Goal: Communication & Community: Answer question/provide support

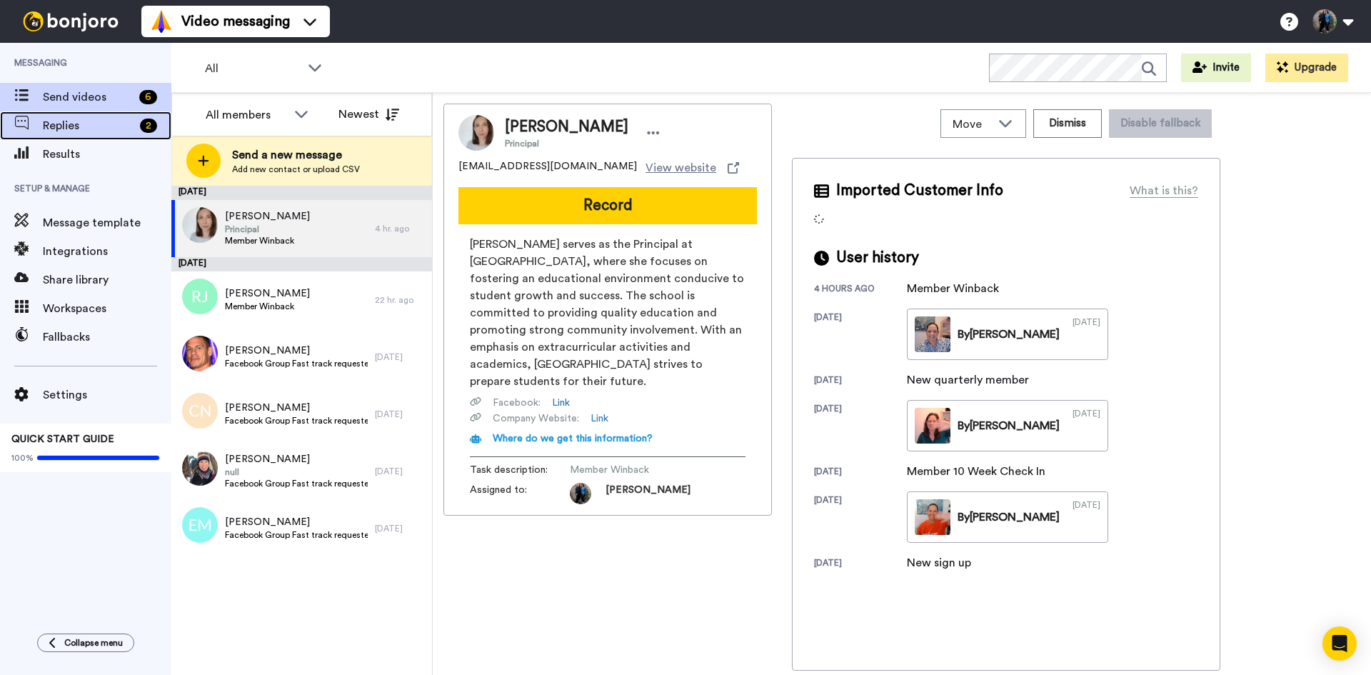
click at [94, 119] on span "Replies" at bounding box center [88, 125] width 91 height 17
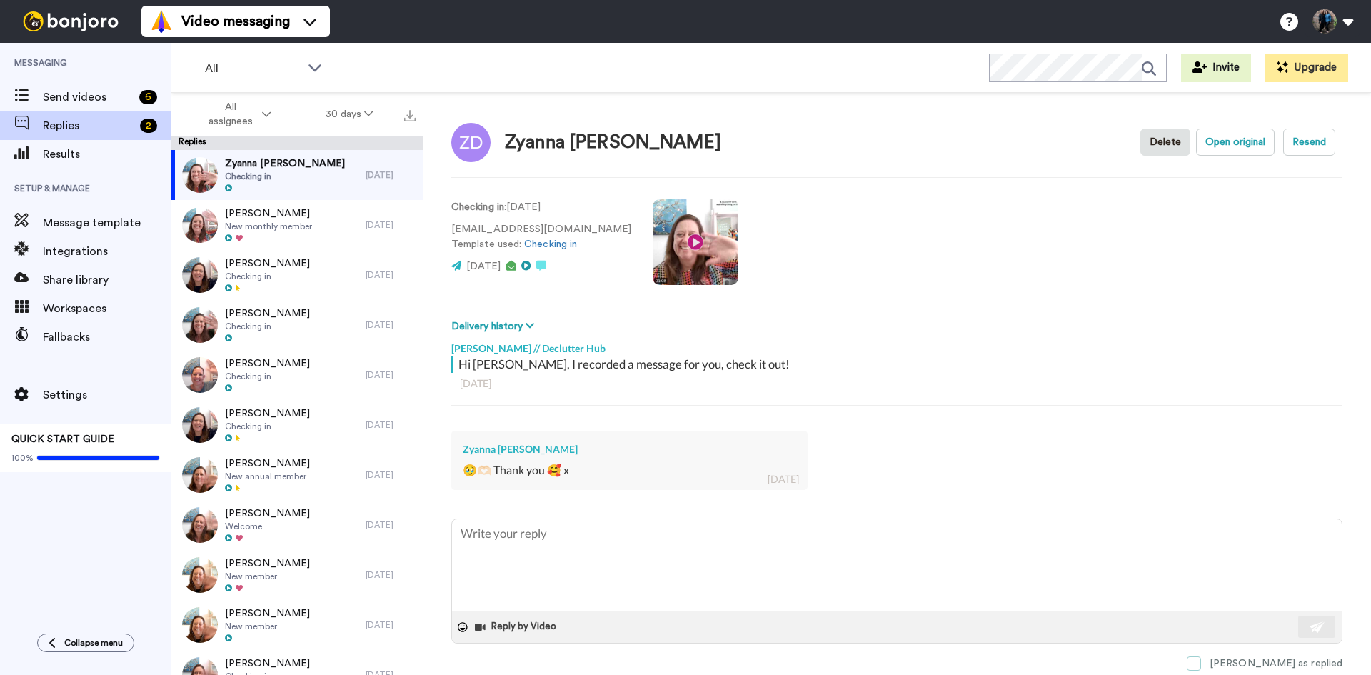
click at [1201, 662] on span at bounding box center [1194, 663] width 14 height 14
type textarea "x"
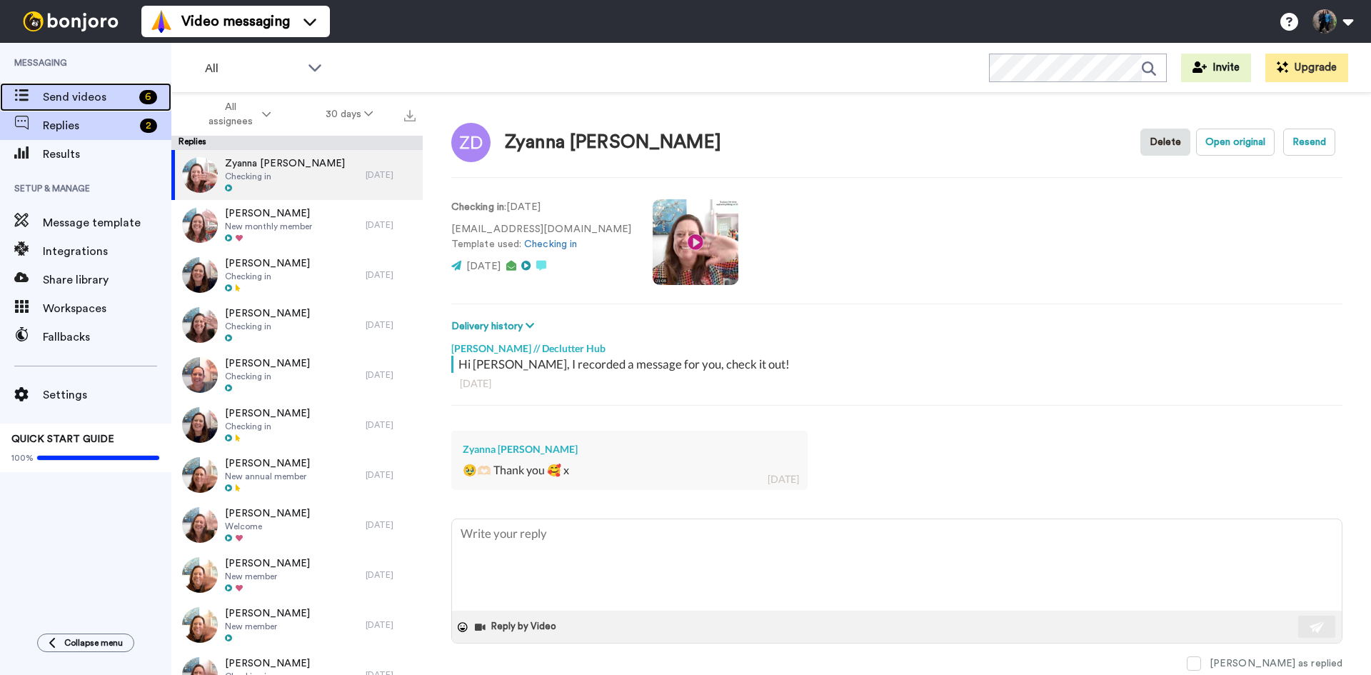
click at [77, 93] on span "Send videos" at bounding box center [88, 97] width 91 height 17
